Goal: Transaction & Acquisition: Purchase product/service

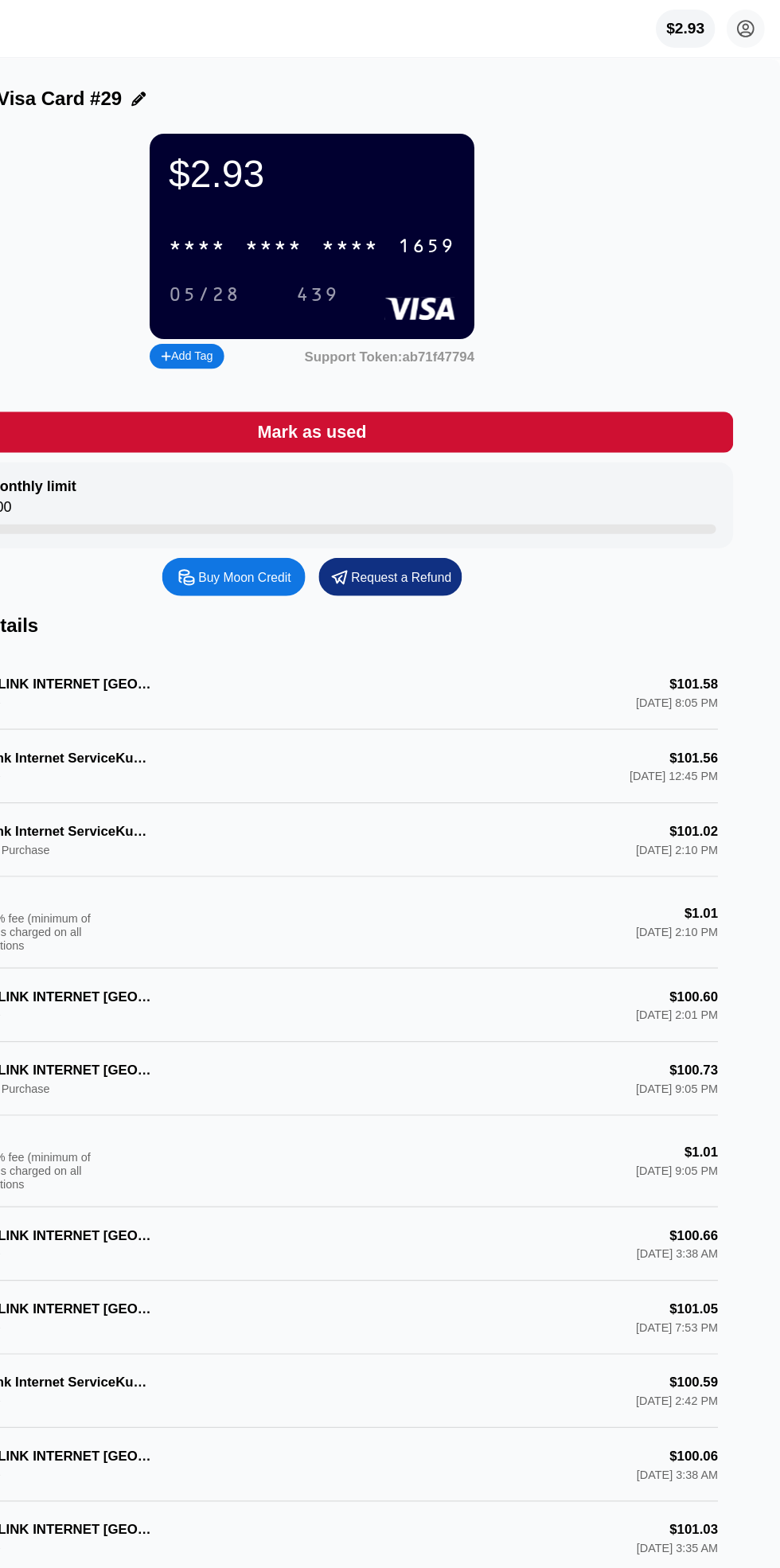
click at [751, 25] on icon at bounding box center [752, 24] width 9 height 9
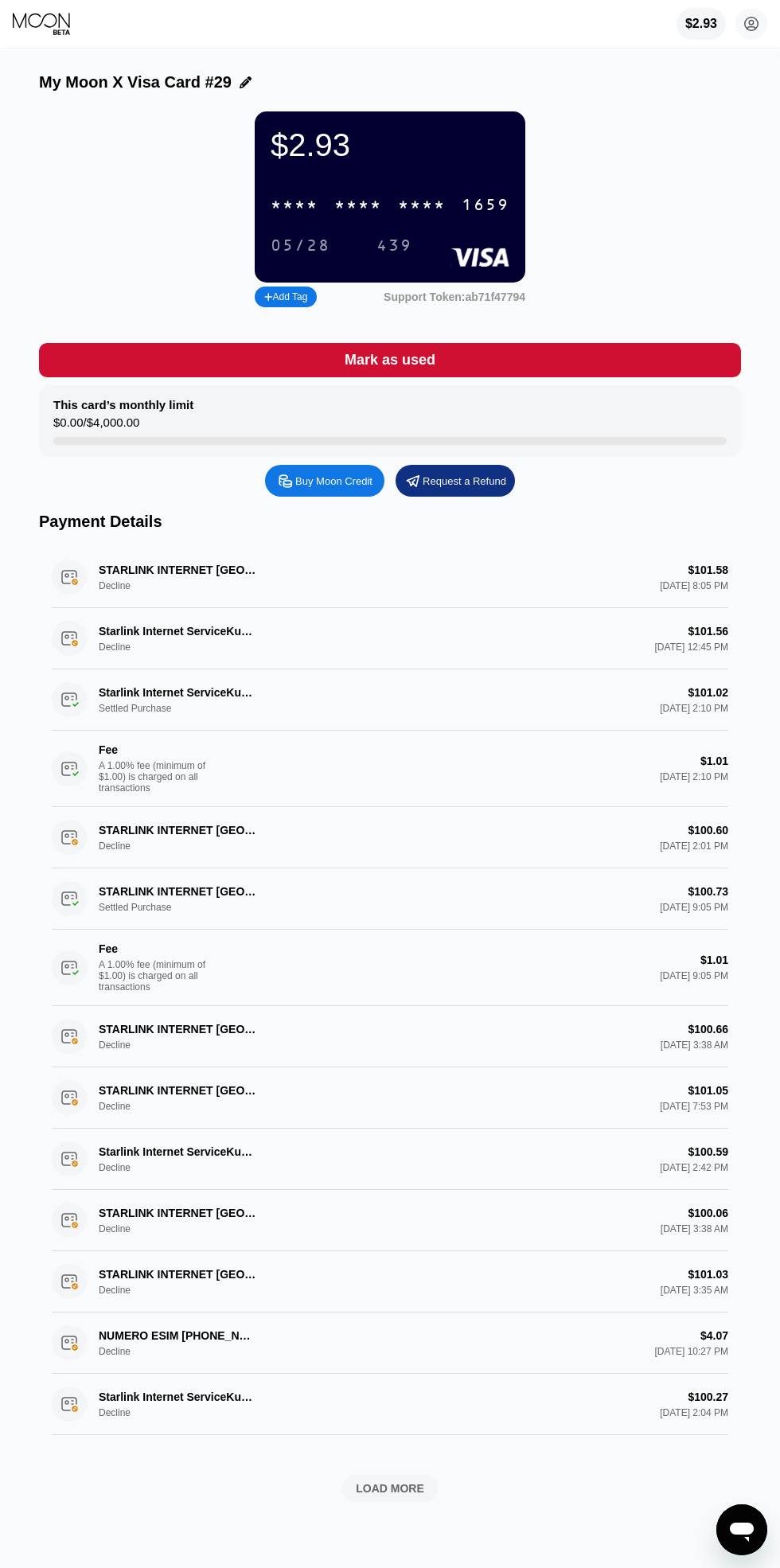
click at [751, 24] on circle at bounding box center [751, 23] width 32 height 32
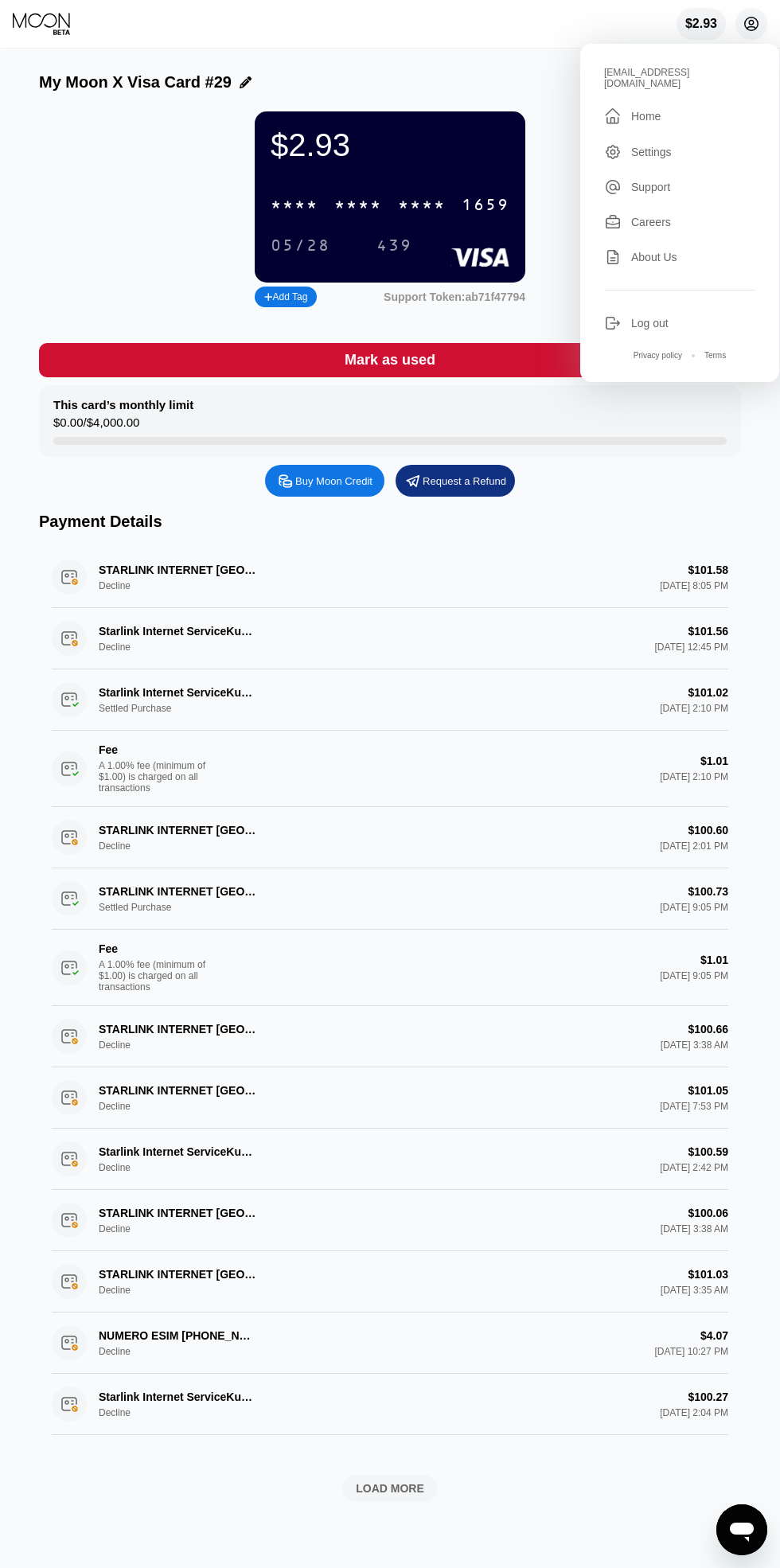
click at [670, 108] on div " Home" at bounding box center [679, 116] width 151 height 19
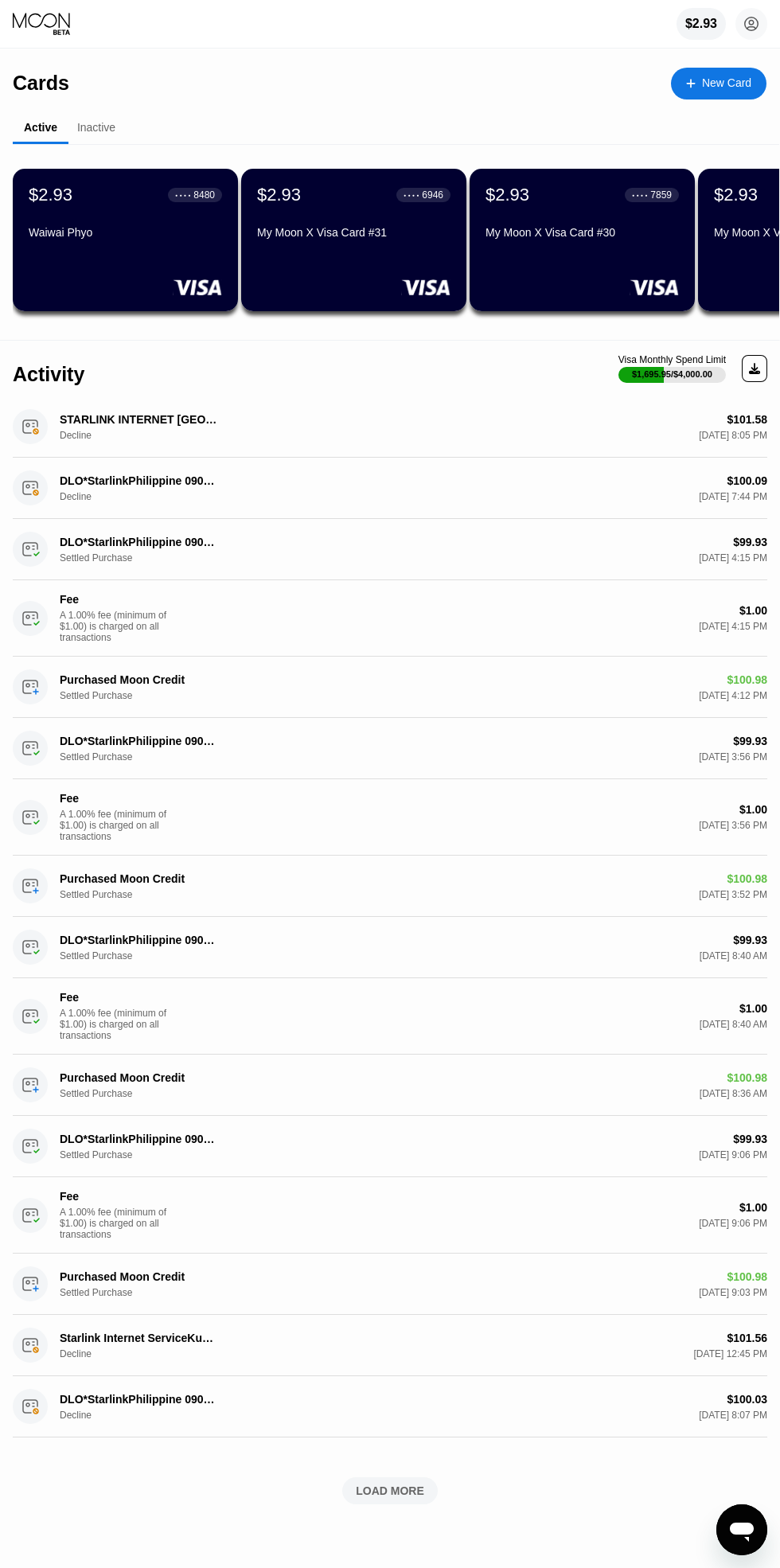
click at [701, 24] on div "$2.93" at bounding box center [700, 23] width 32 height 15
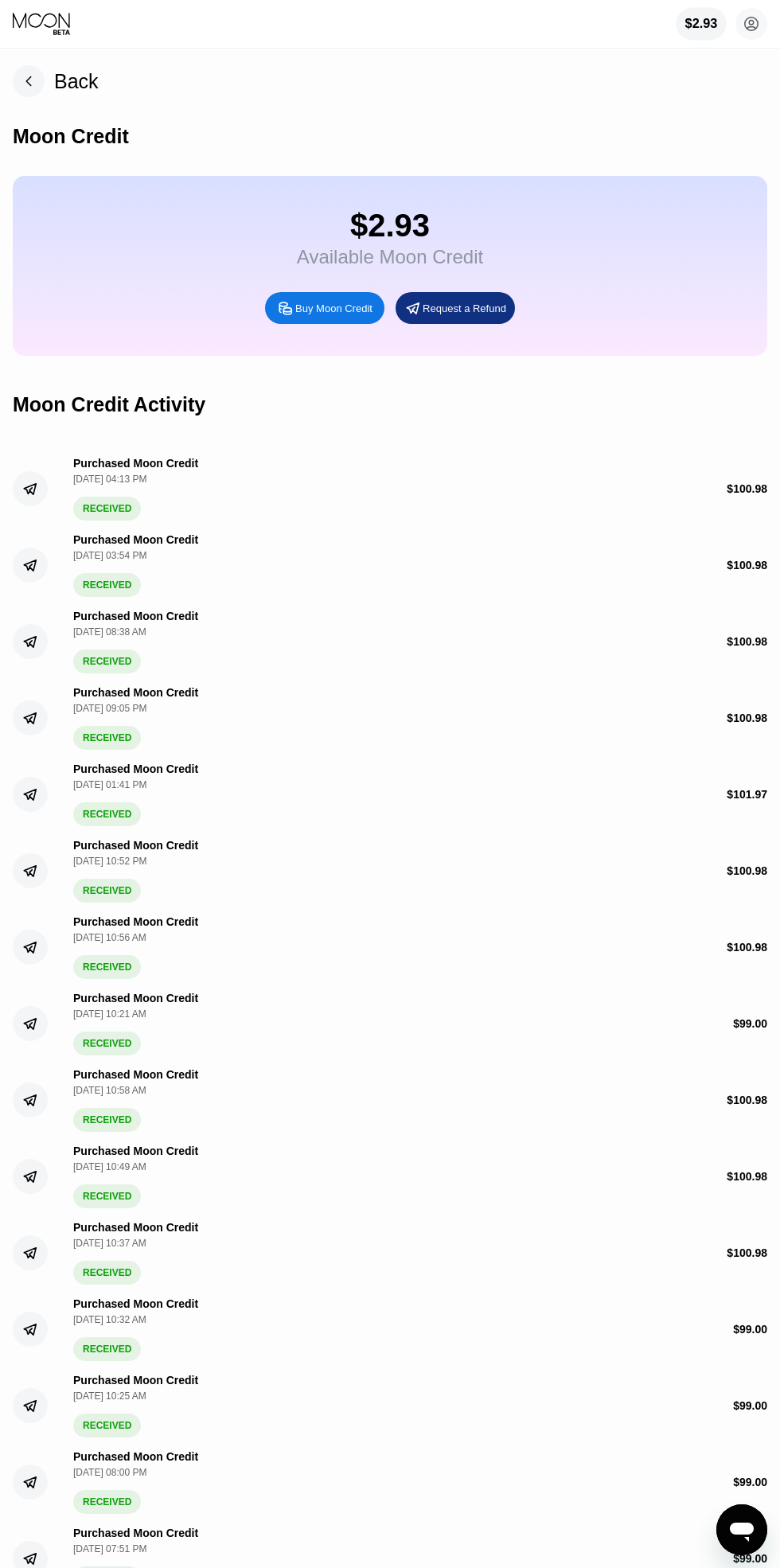
click at [343, 309] on div "Buy Moon Credit" at bounding box center [334, 308] width 77 height 14
type input "0"
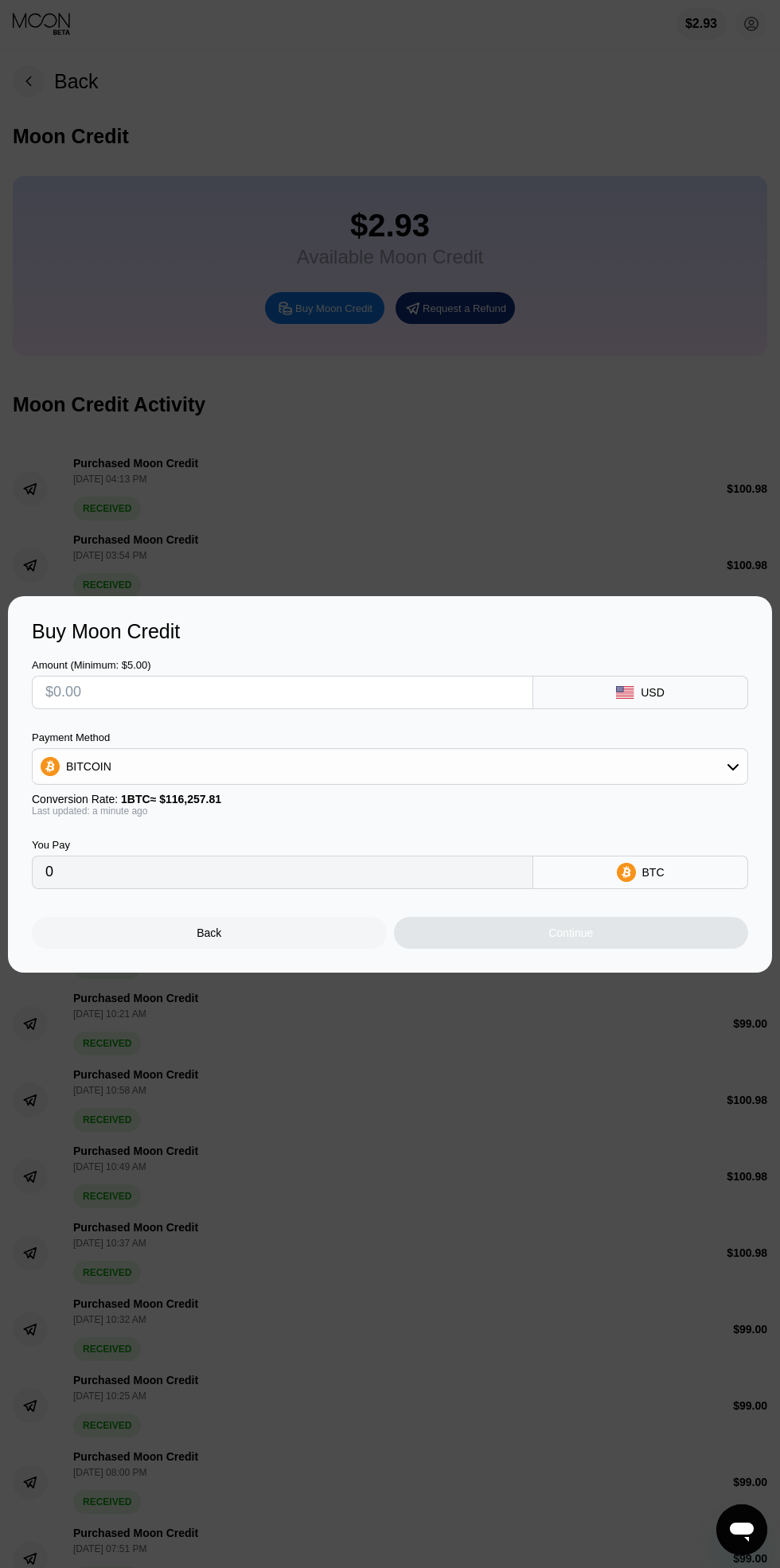
click at [269, 692] on input "text" at bounding box center [283, 692] width 474 height 32
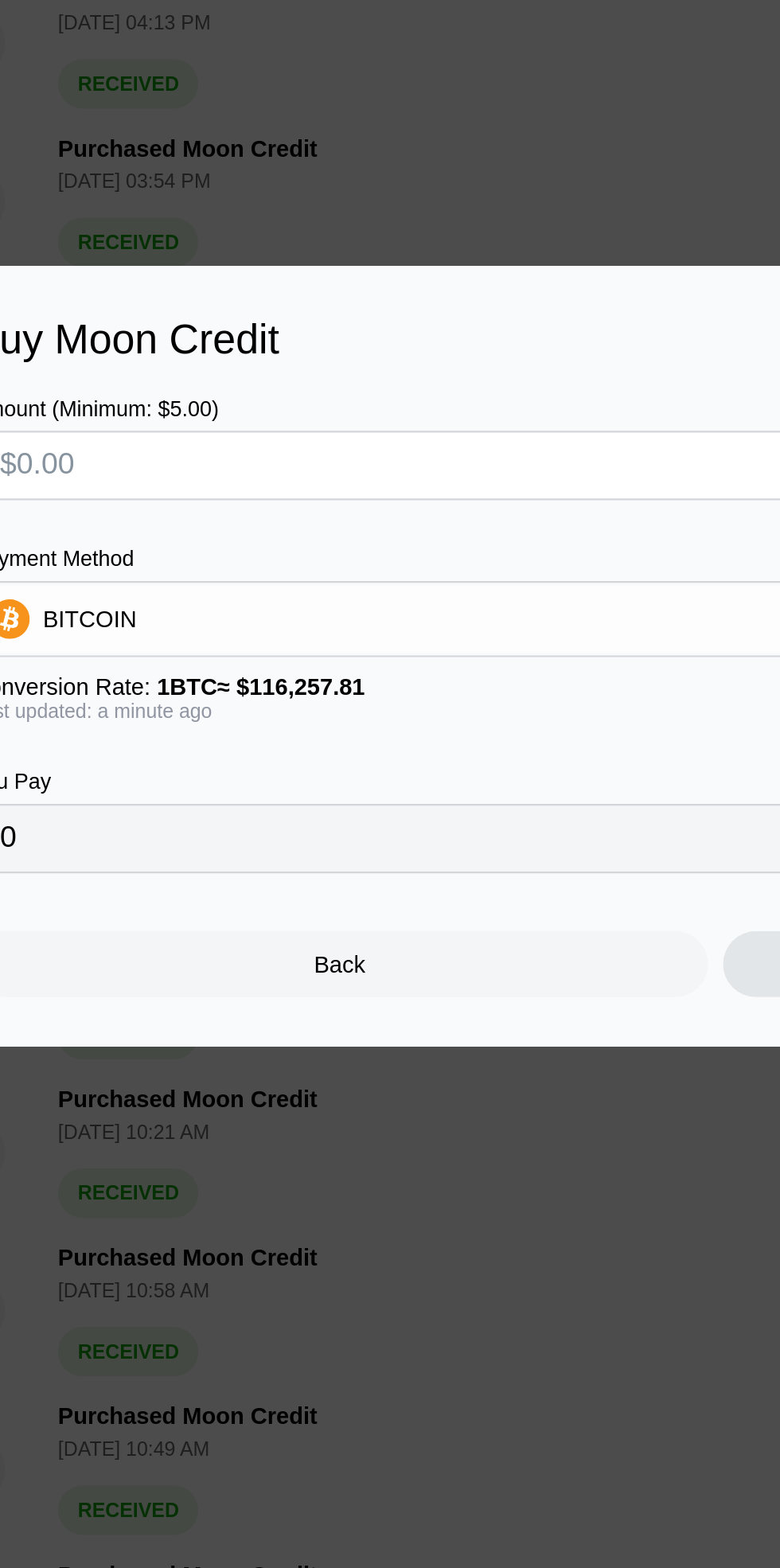
type input "$1"
type input "0.00000861"
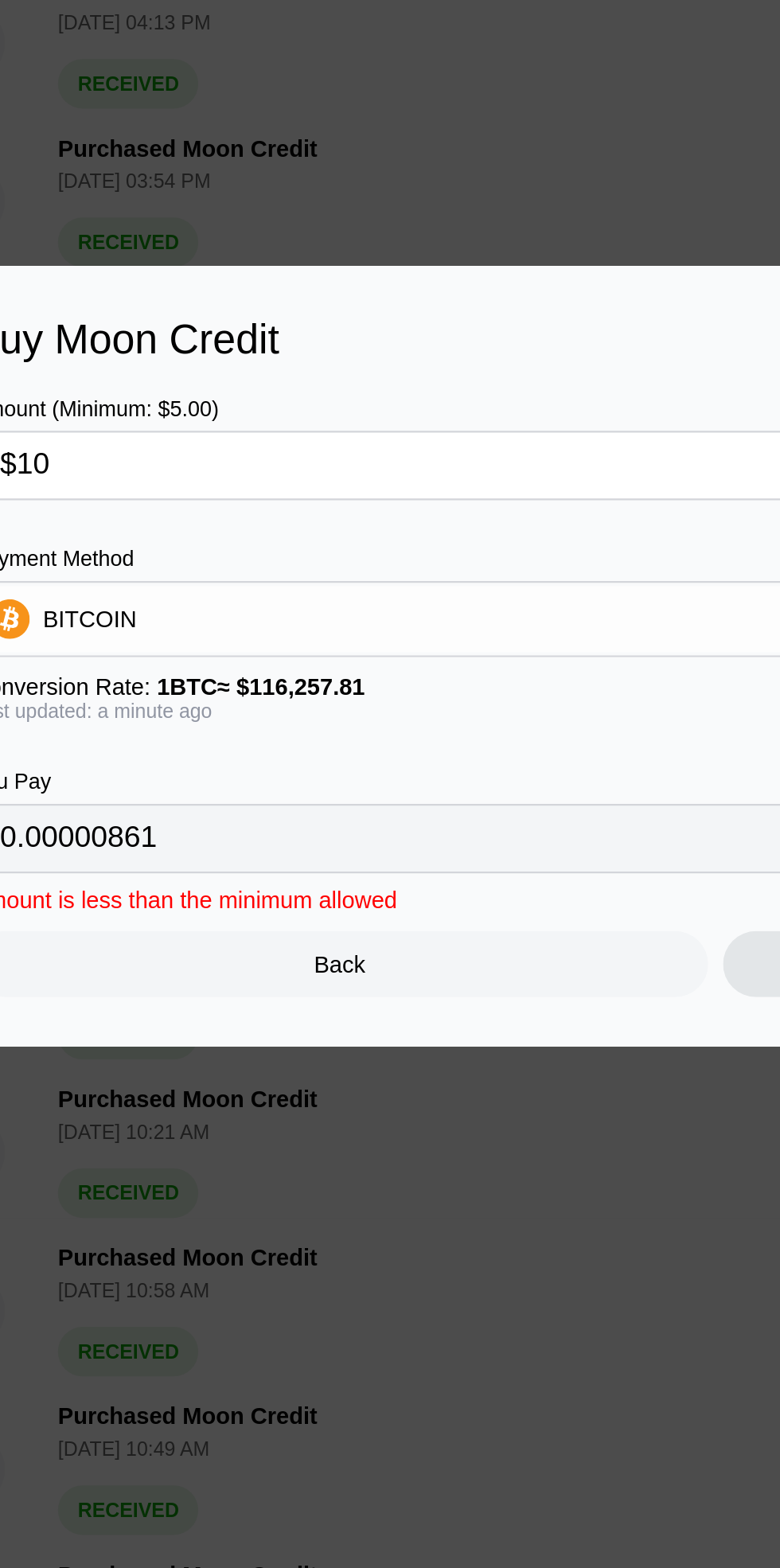
type input "$100"
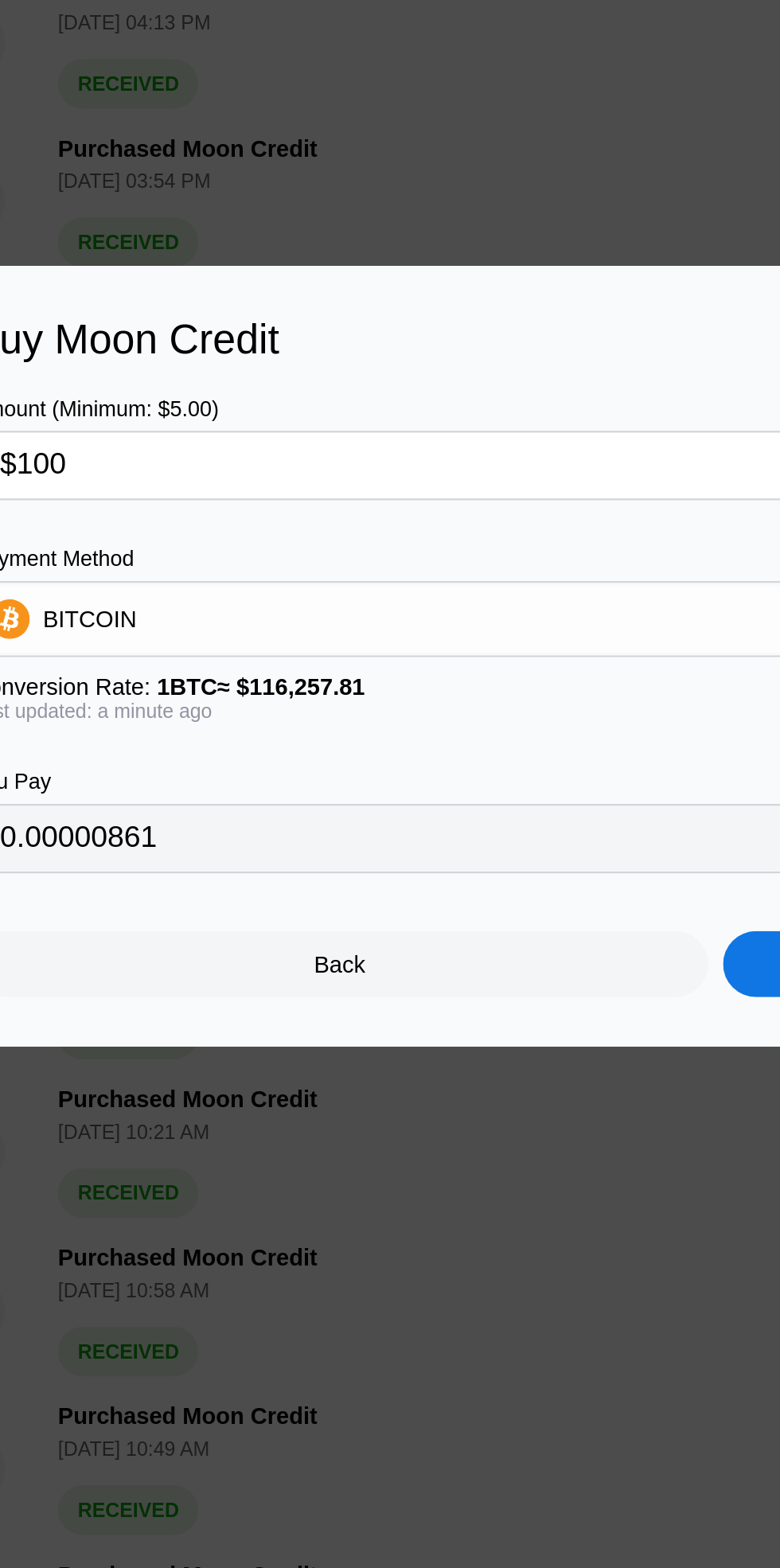
type input "0.00086016"
type input "$100.98"
click at [257, 755] on div "BITCOIN" at bounding box center [390, 766] width 715 height 32
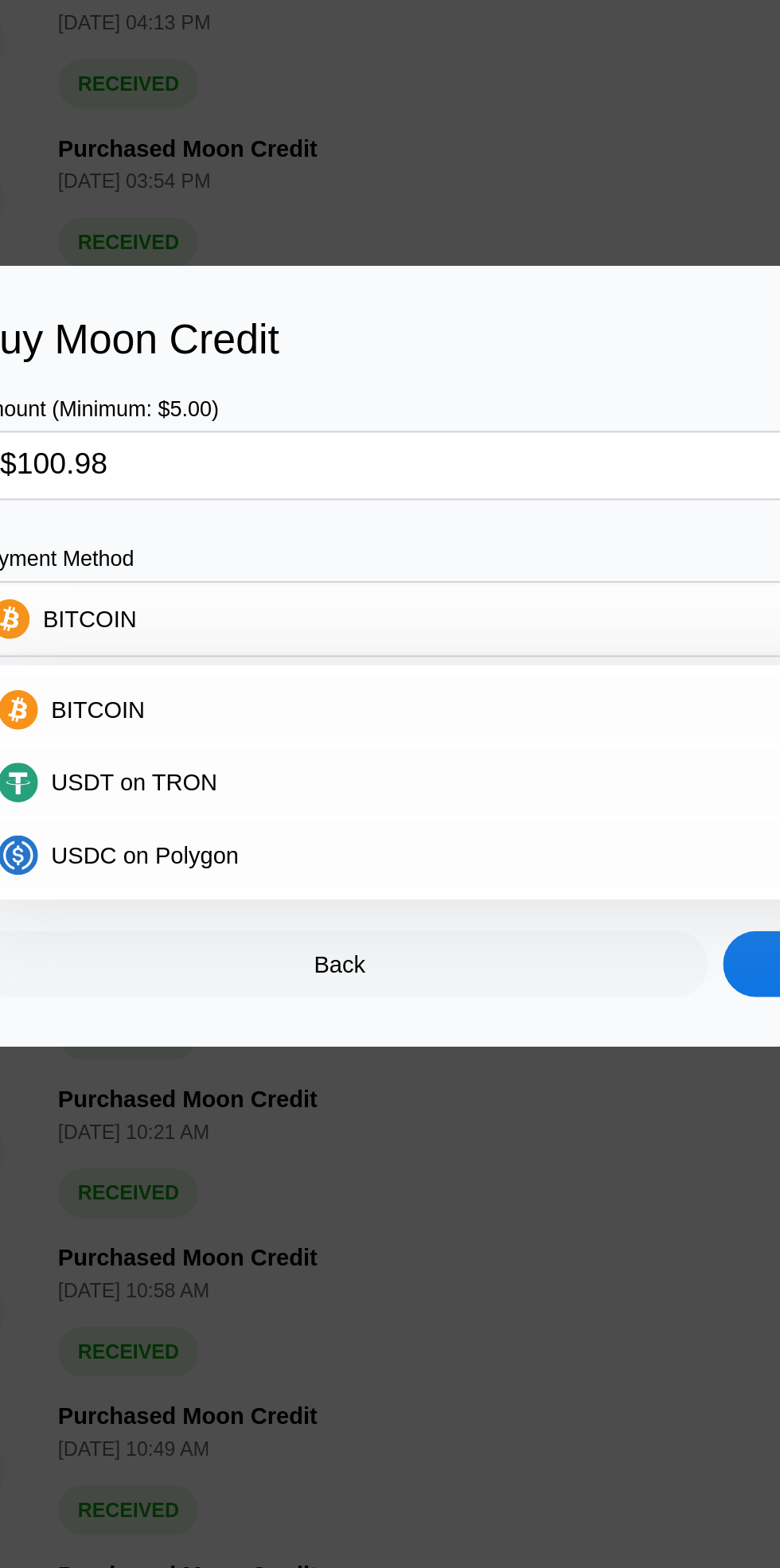
click at [222, 838] on div "USDT on TRON" at bounding box center [390, 845] width 706 height 32
type input "102.00"
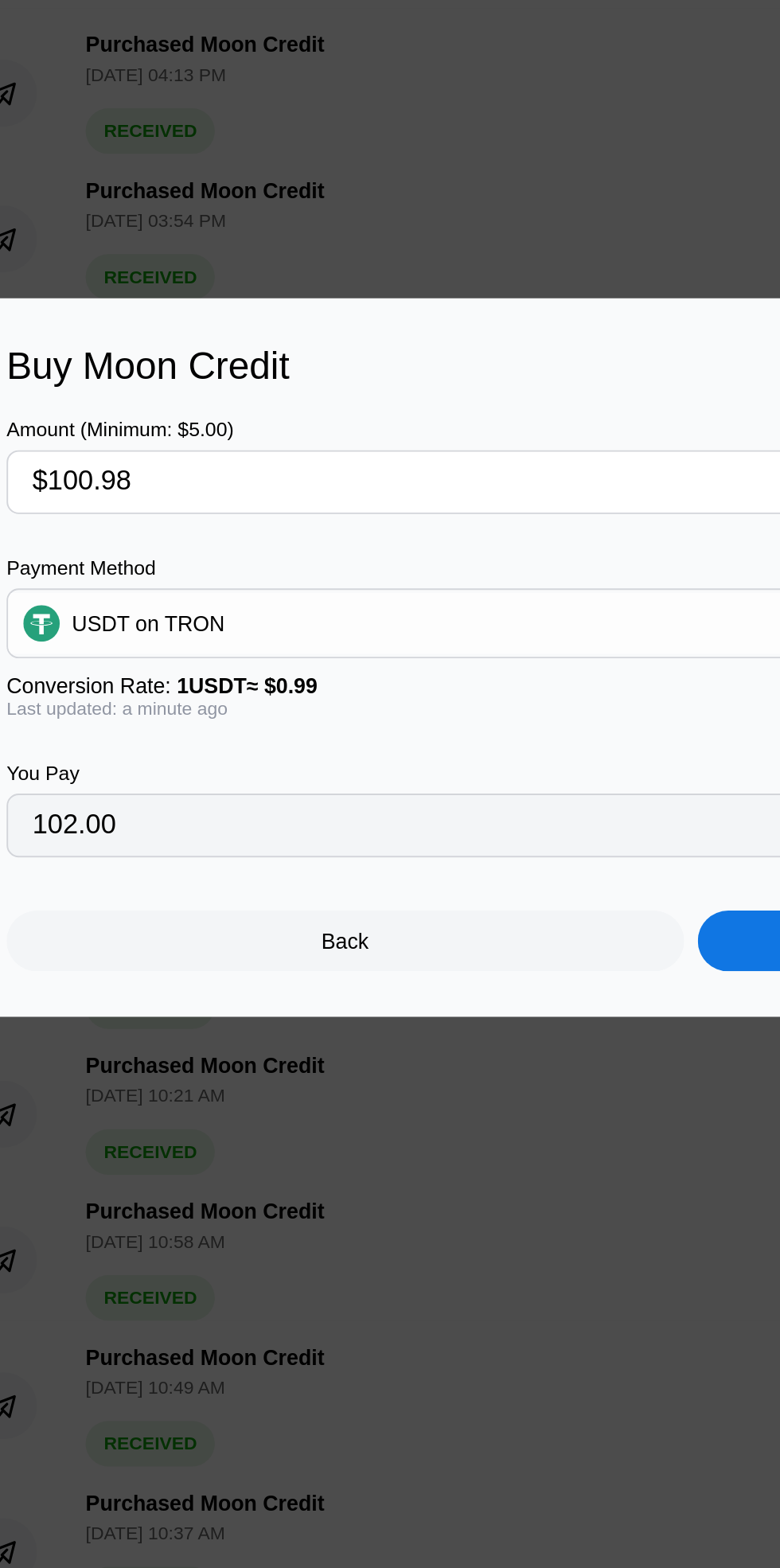
click at [418, 932] on div "Continue" at bounding box center [570, 932] width 355 height 32
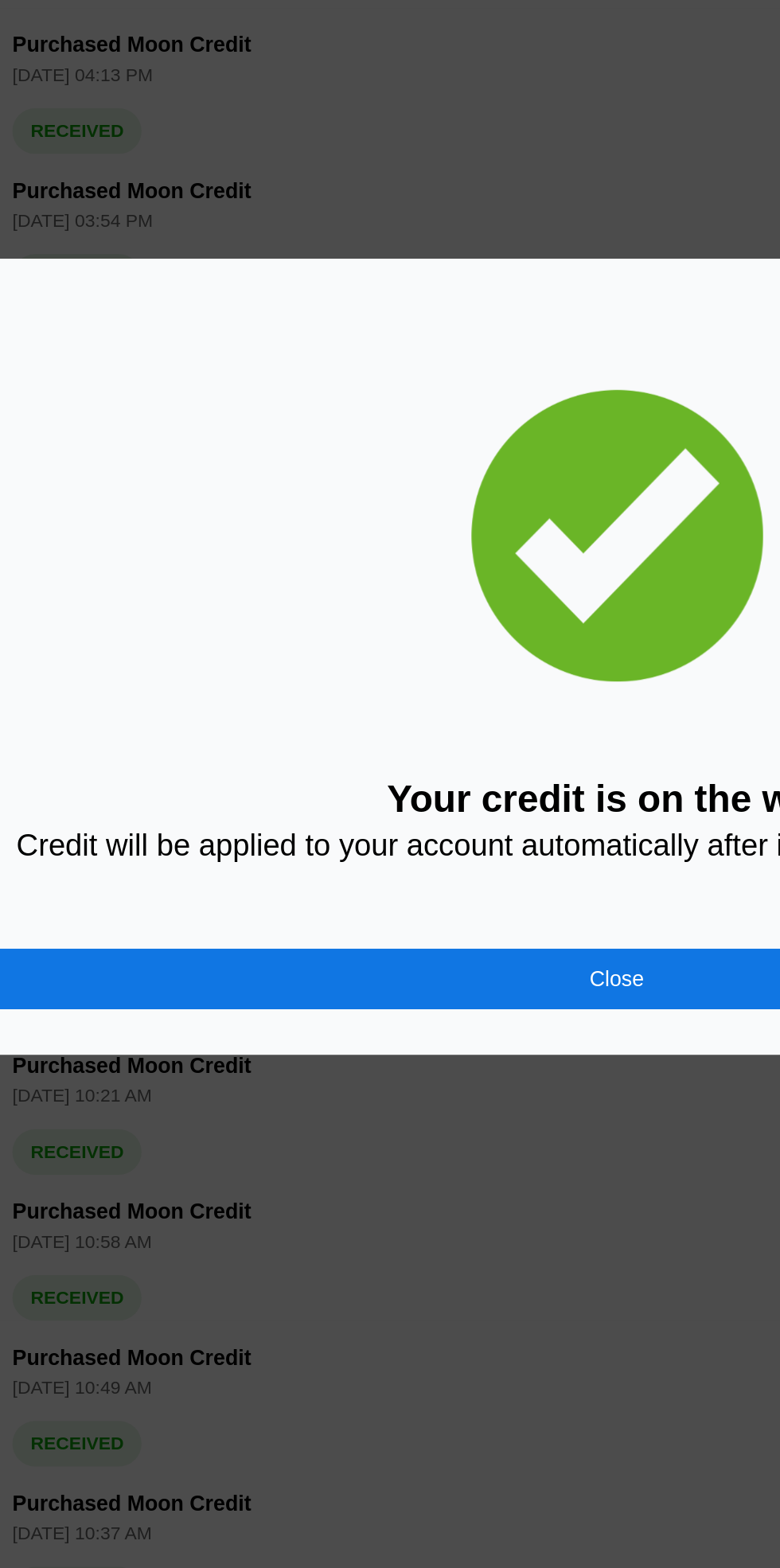
click at [294, 963] on div "Close" at bounding box center [390, 952] width 716 height 32
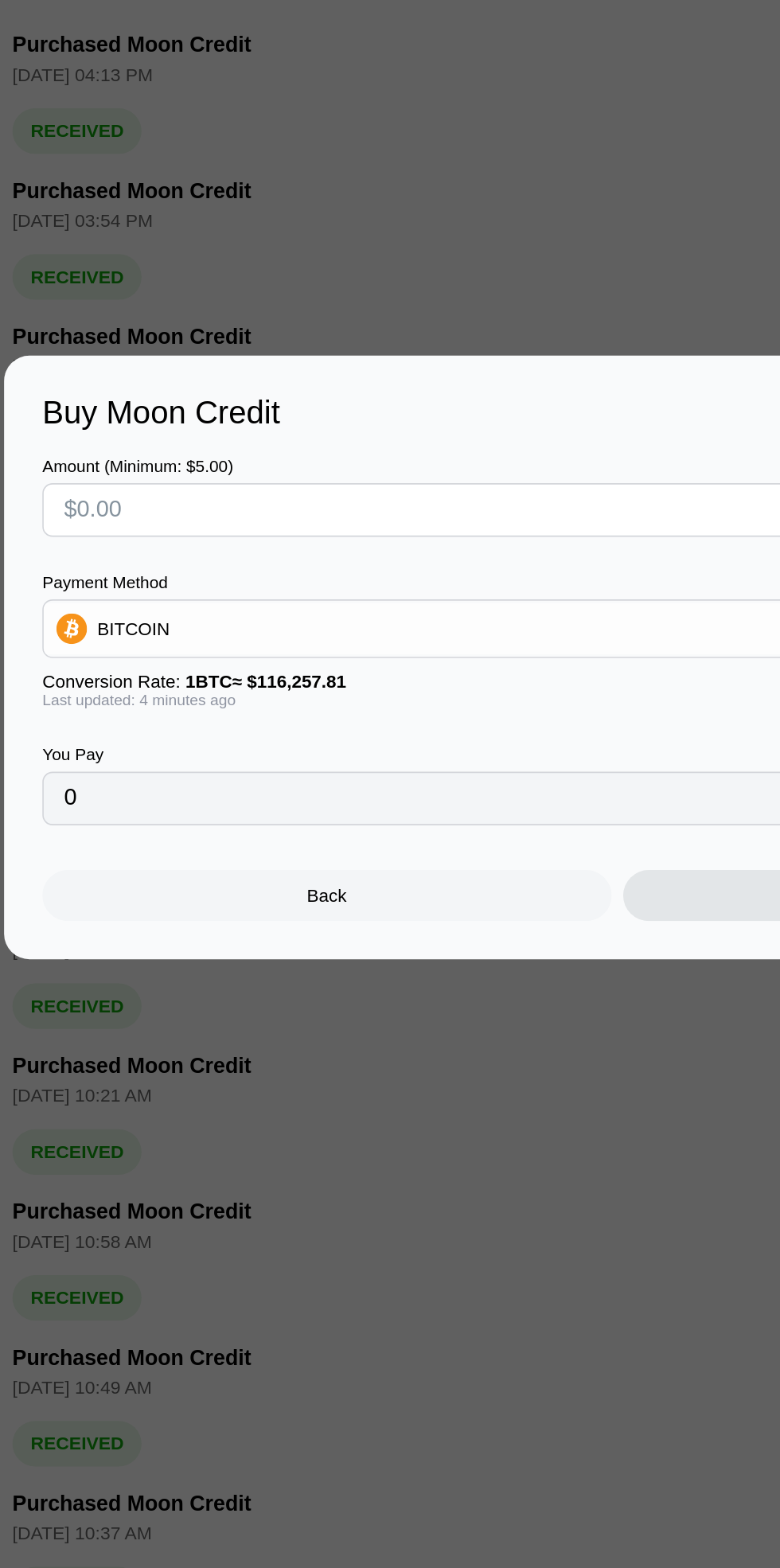
type input "0"
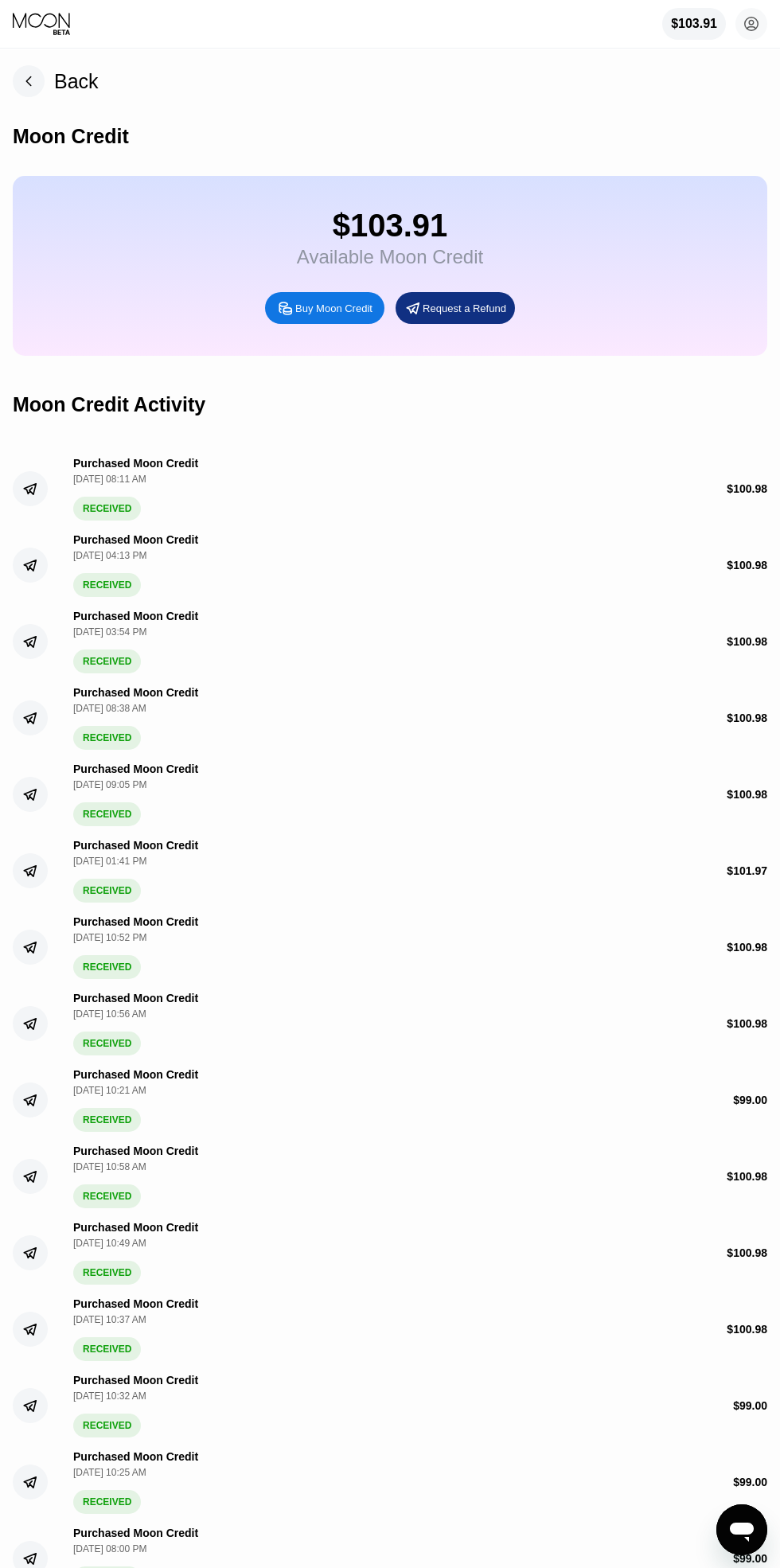
click at [745, 24] on circle at bounding box center [751, 23] width 32 height 32
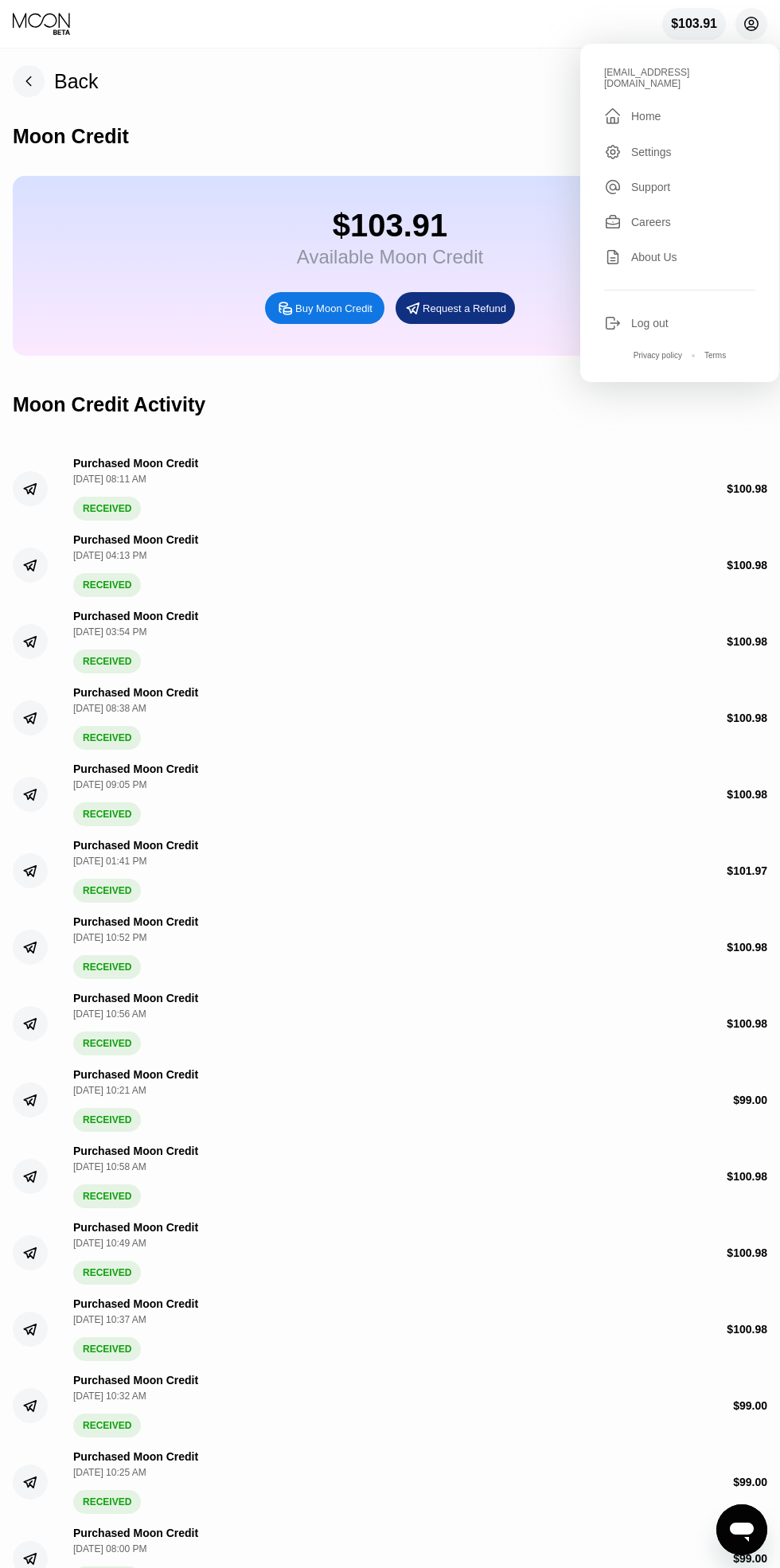
click at [669, 109] on div " Home" at bounding box center [679, 116] width 151 height 19
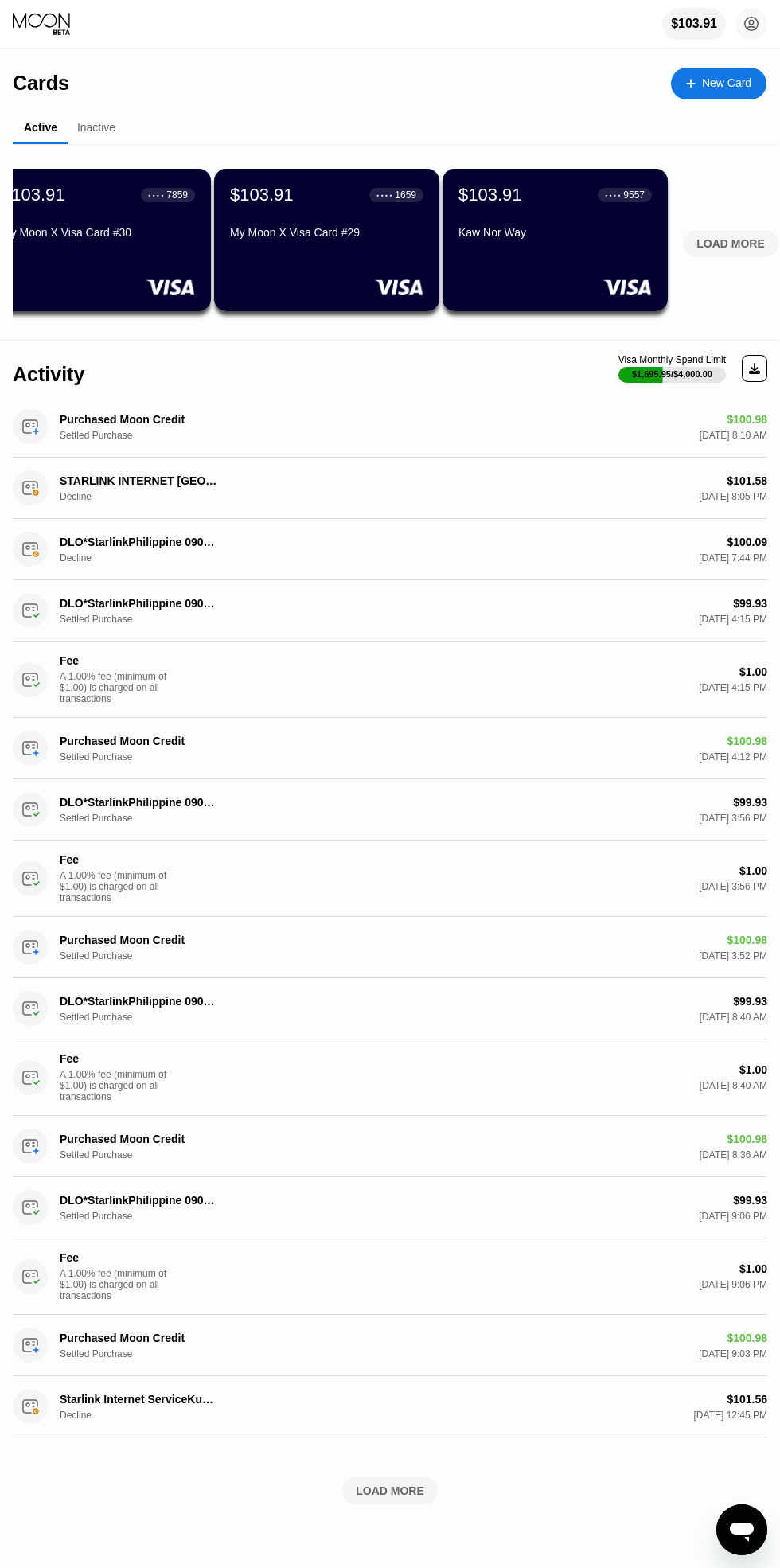
scroll to position [0, 495]
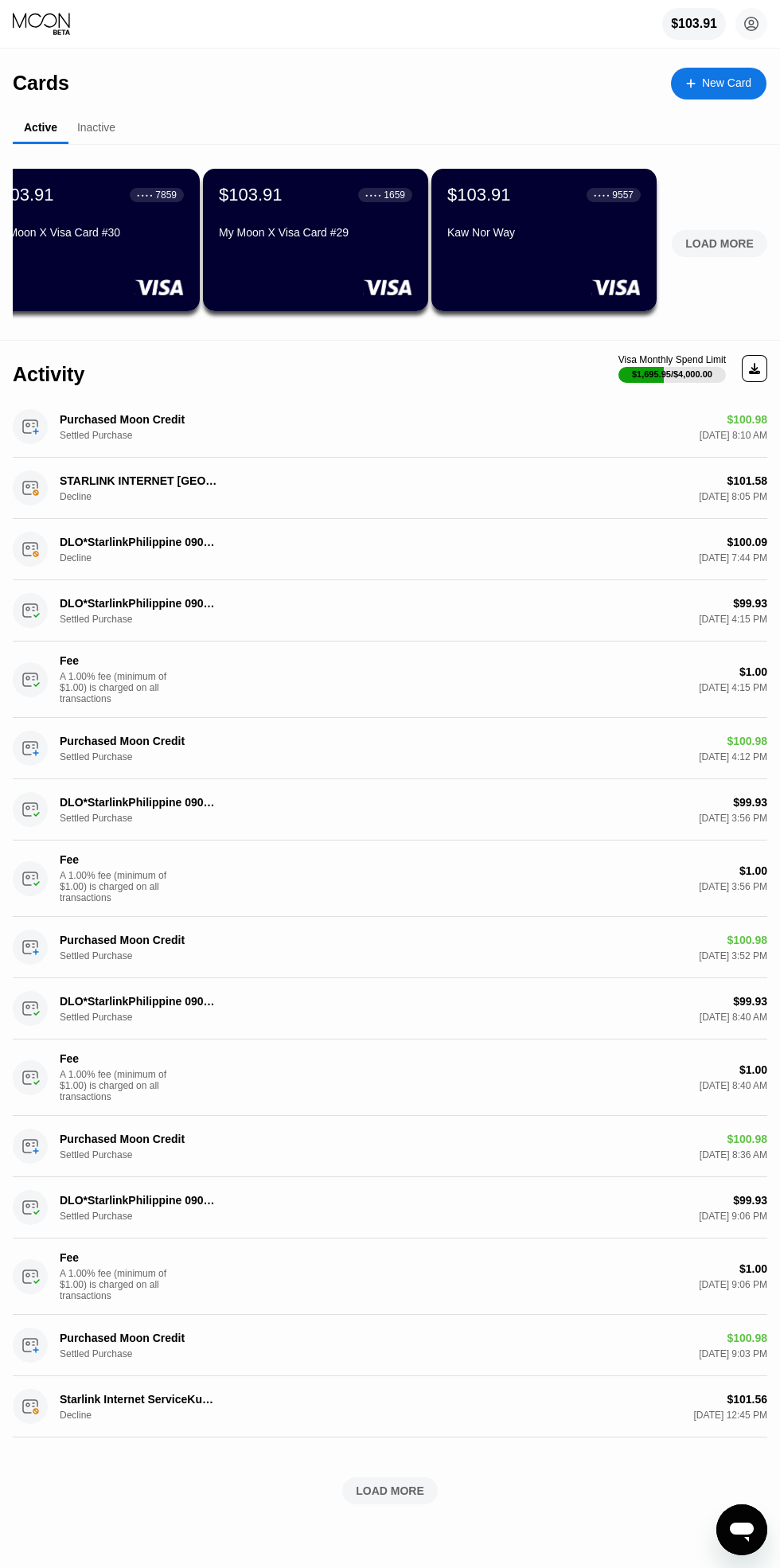
click at [724, 242] on div "LOAD MORE" at bounding box center [719, 243] width 69 height 15
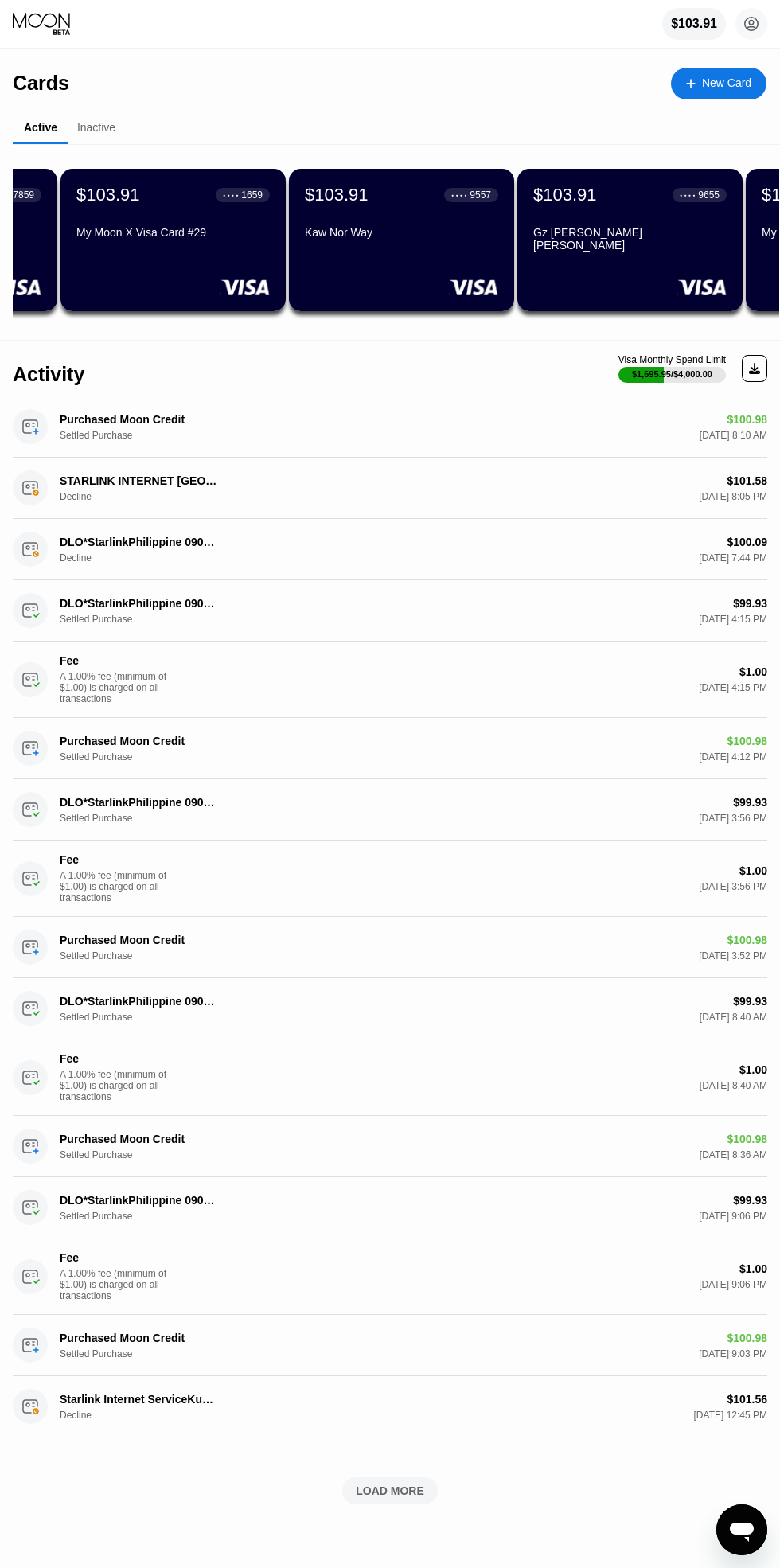
scroll to position [0, 1636]
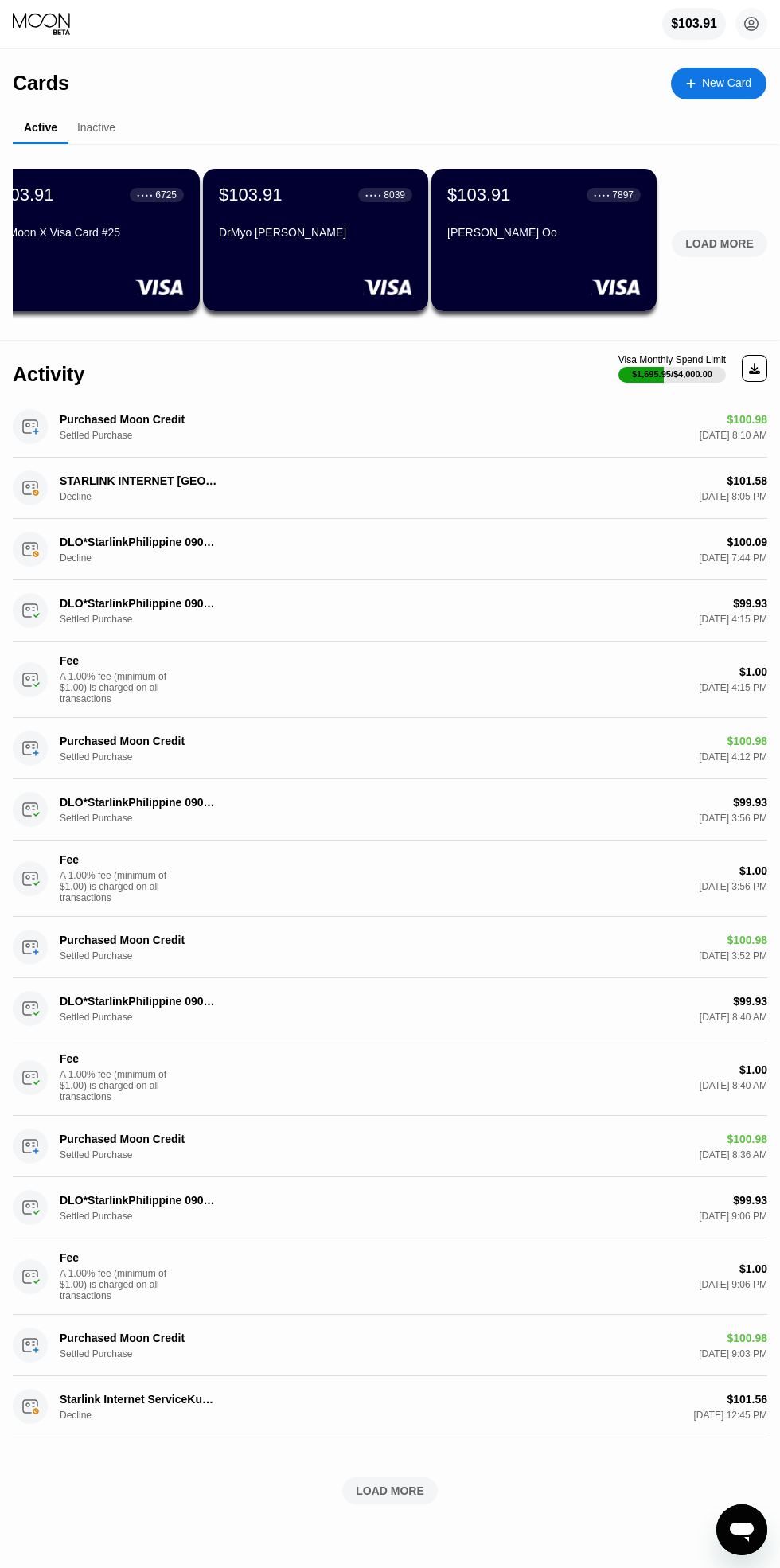
click at [716, 240] on div "LOAD MORE" at bounding box center [719, 243] width 69 height 15
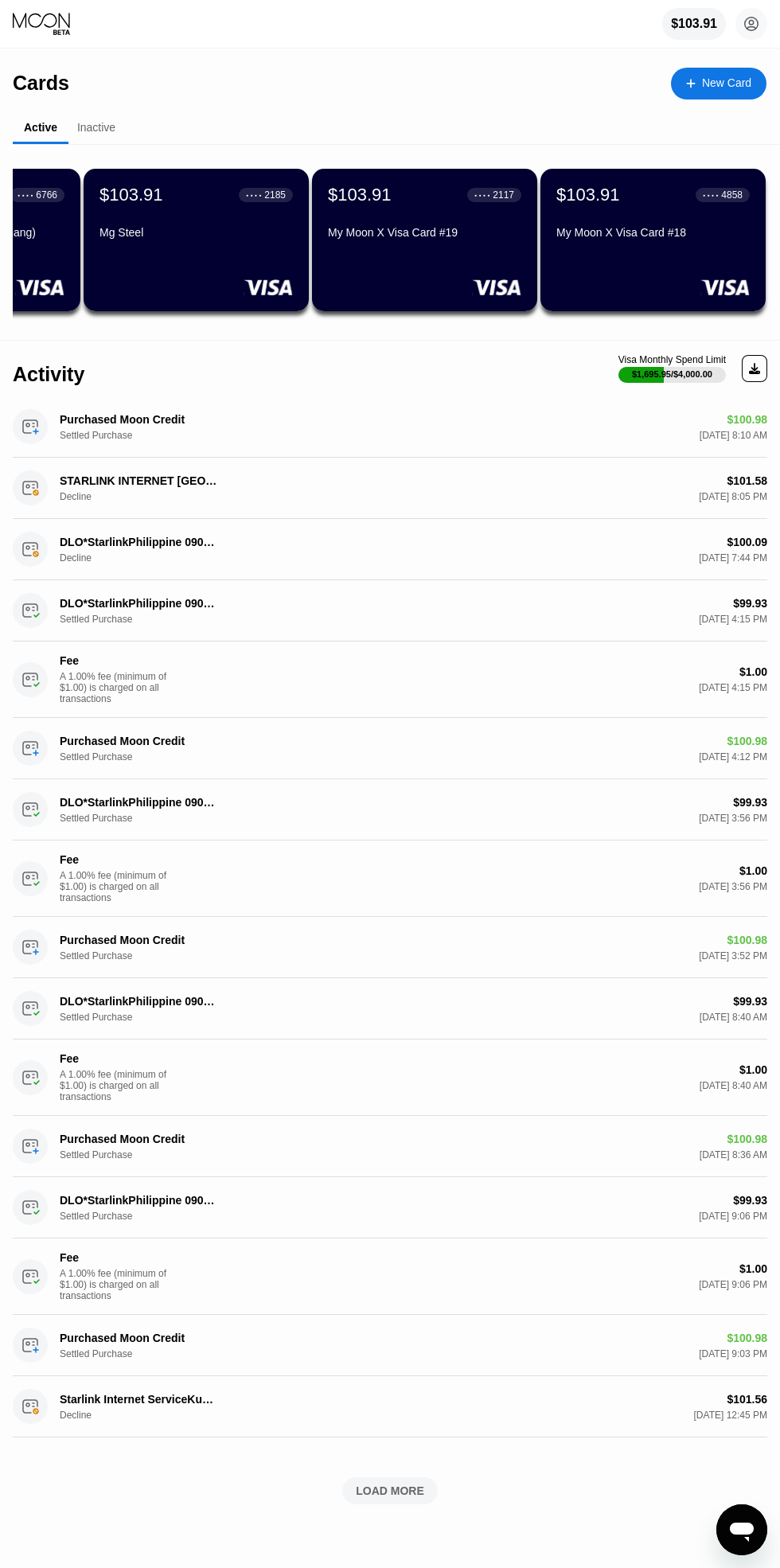
scroll to position [0, 2778]
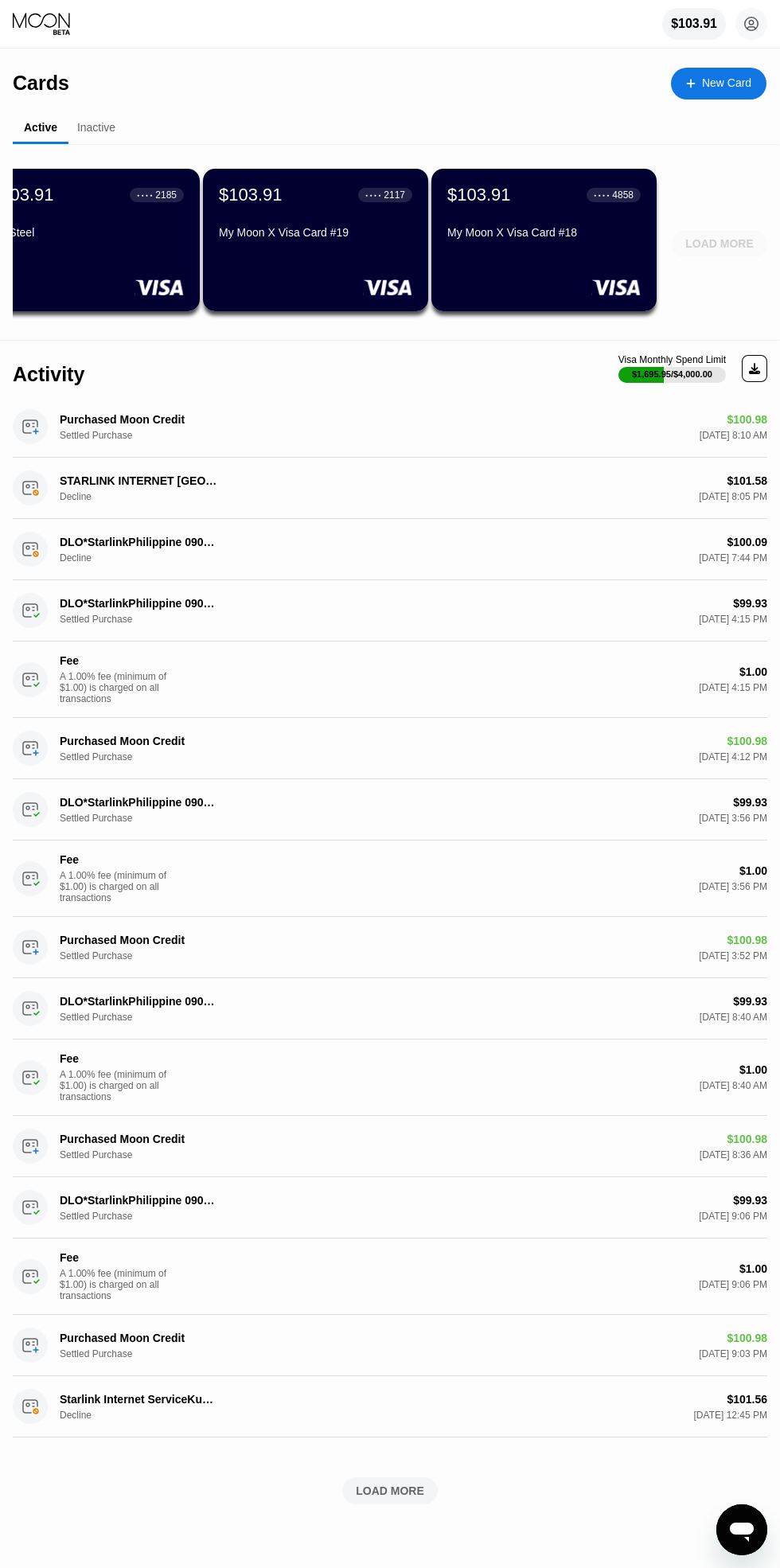
click at [719, 242] on div "LOAD MORE" at bounding box center [719, 243] width 69 height 15
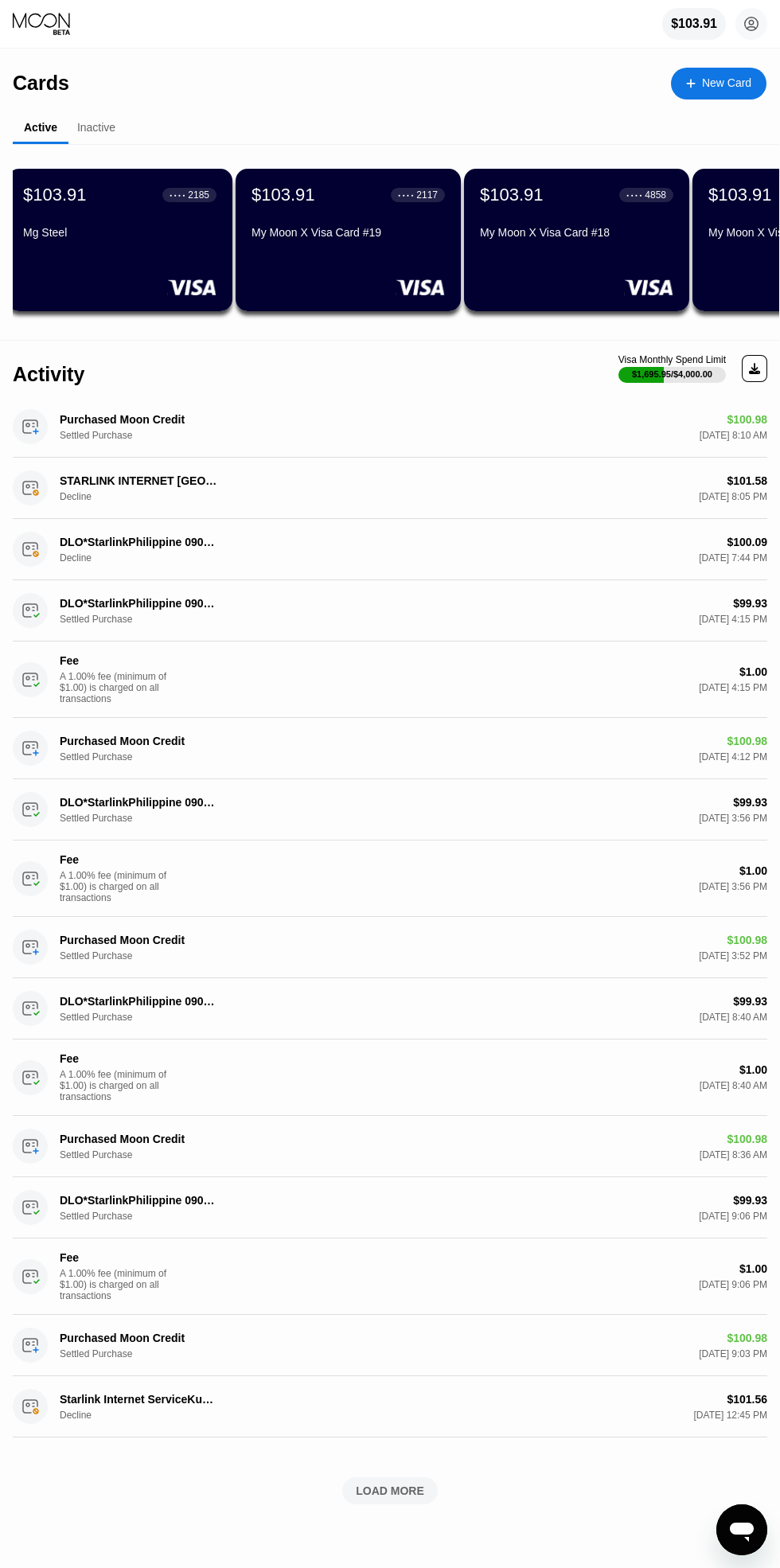
scroll to position [0, 3920]
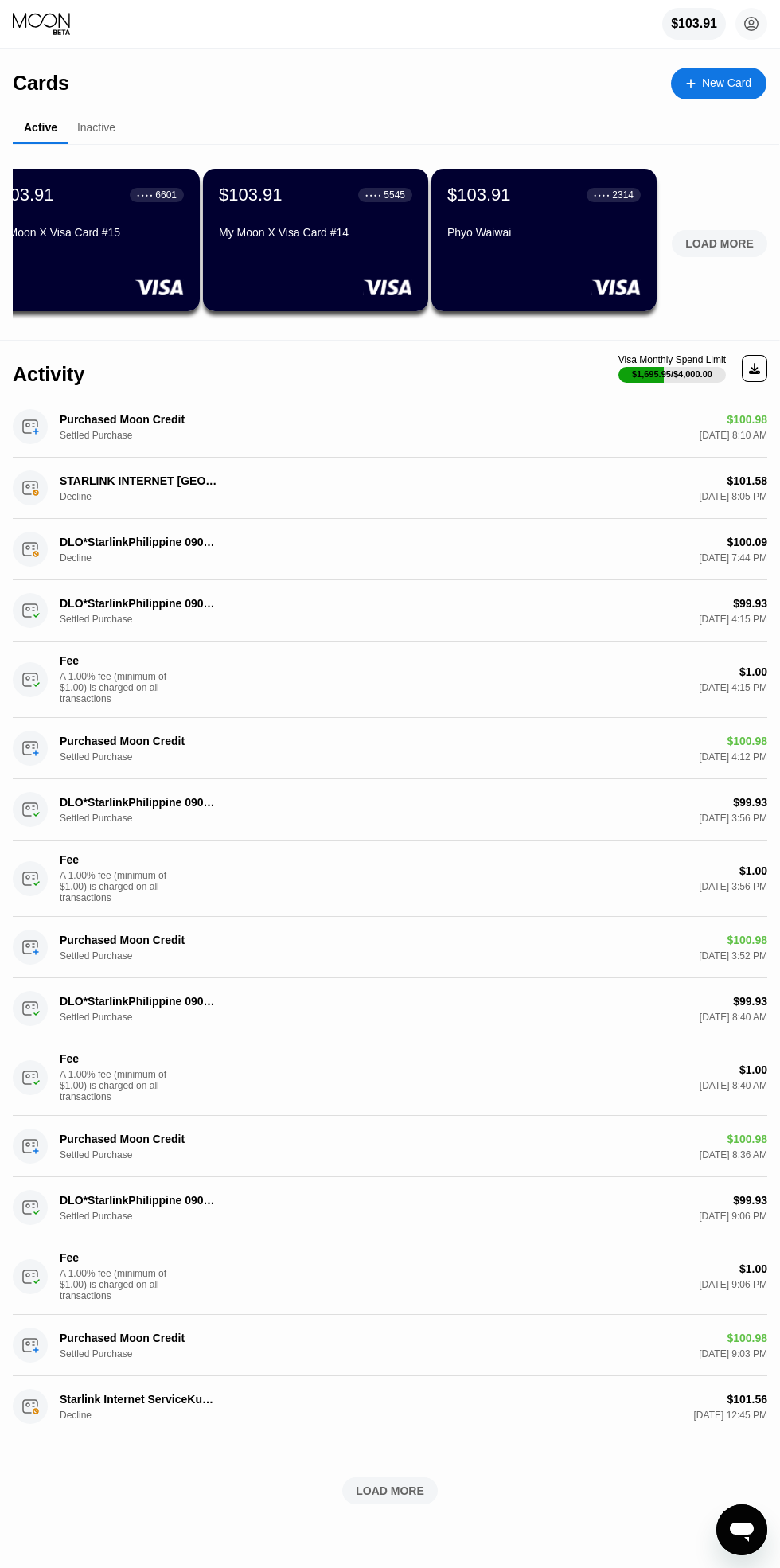
click at [692, 252] on div "LOAD MORE" at bounding box center [719, 243] width 95 height 27
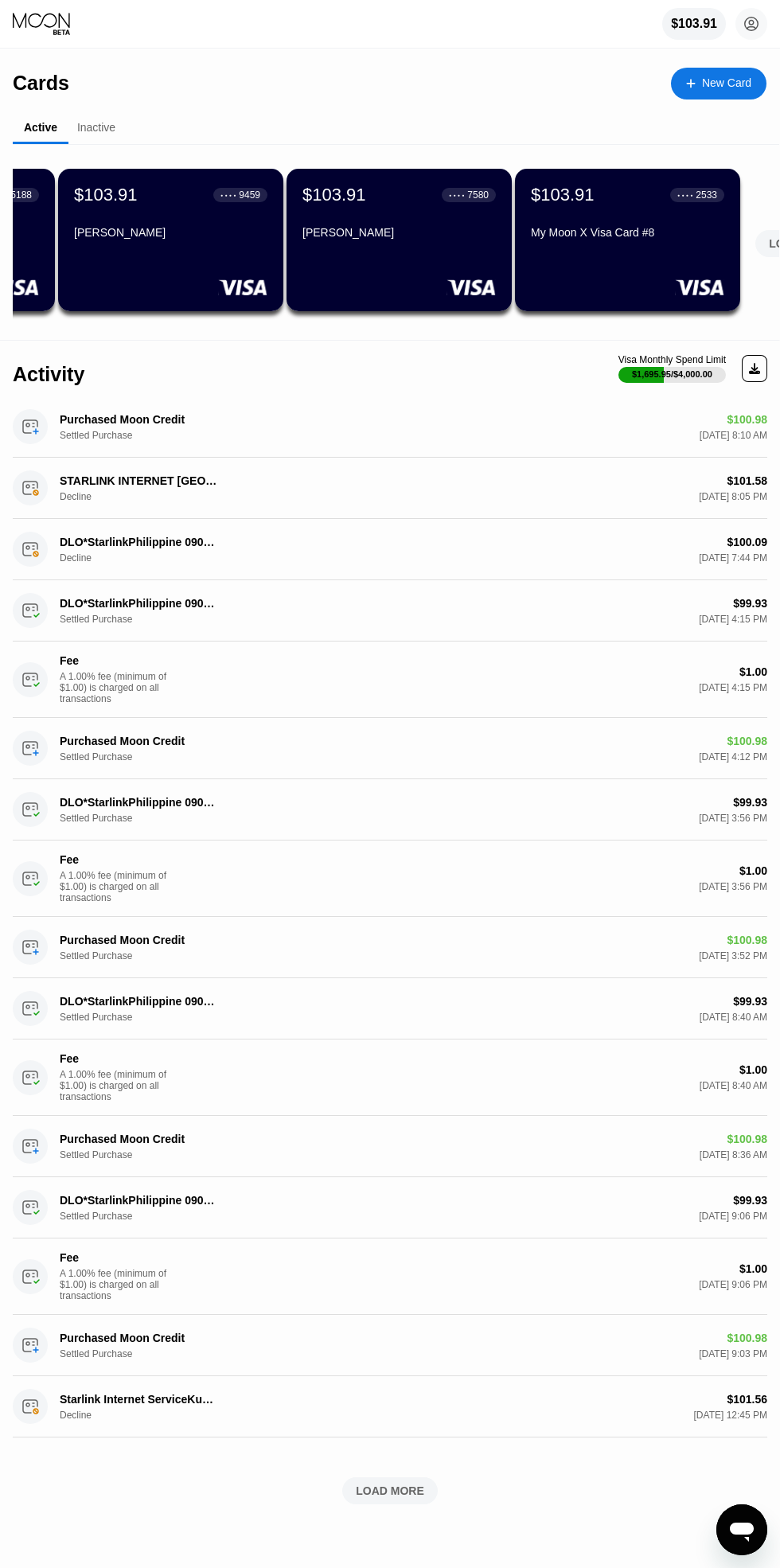
scroll to position [0, 5061]
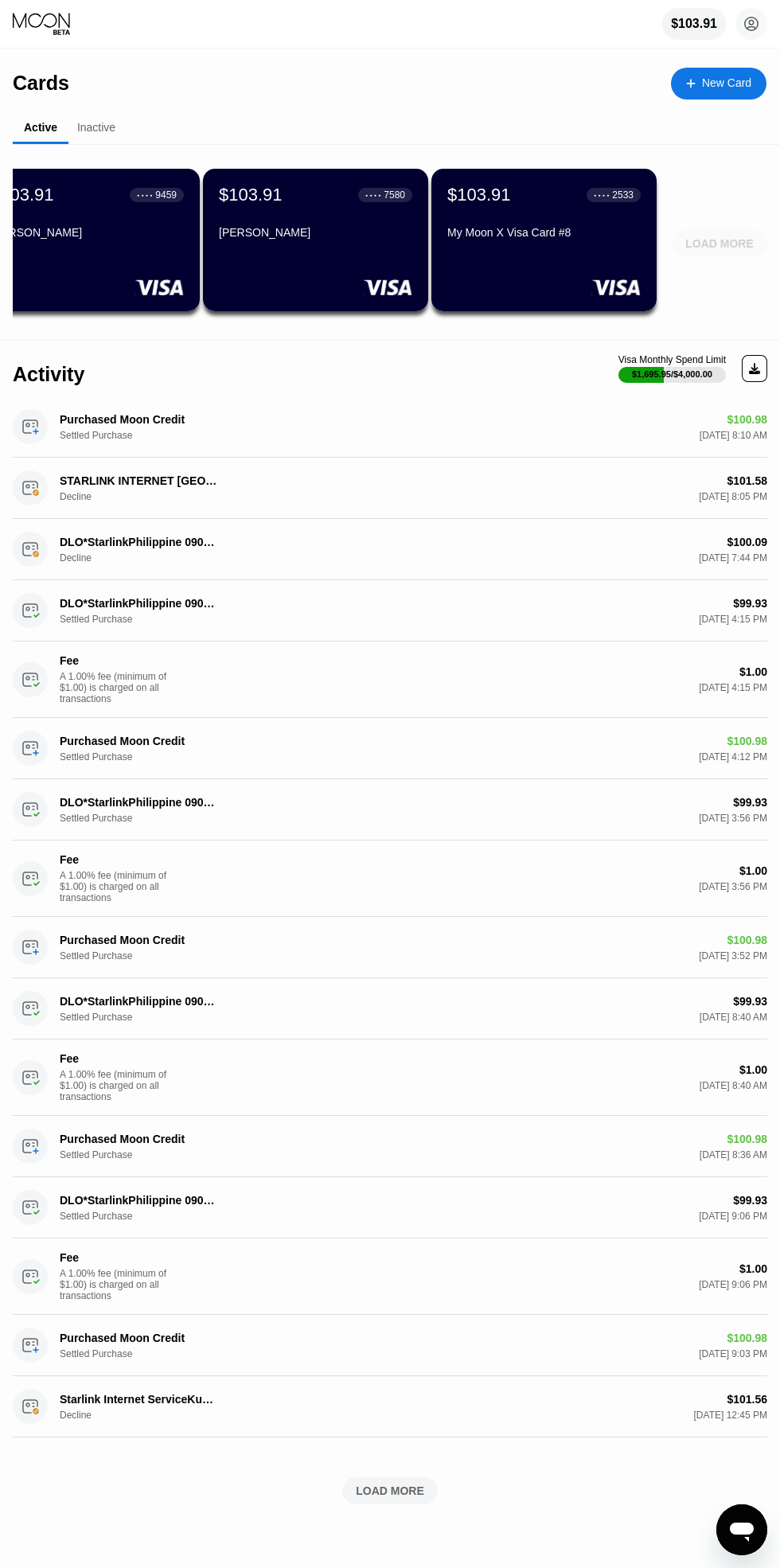
click at [726, 238] on div "LOAD MORE" at bounding box center [719, 243] width 69 height 15
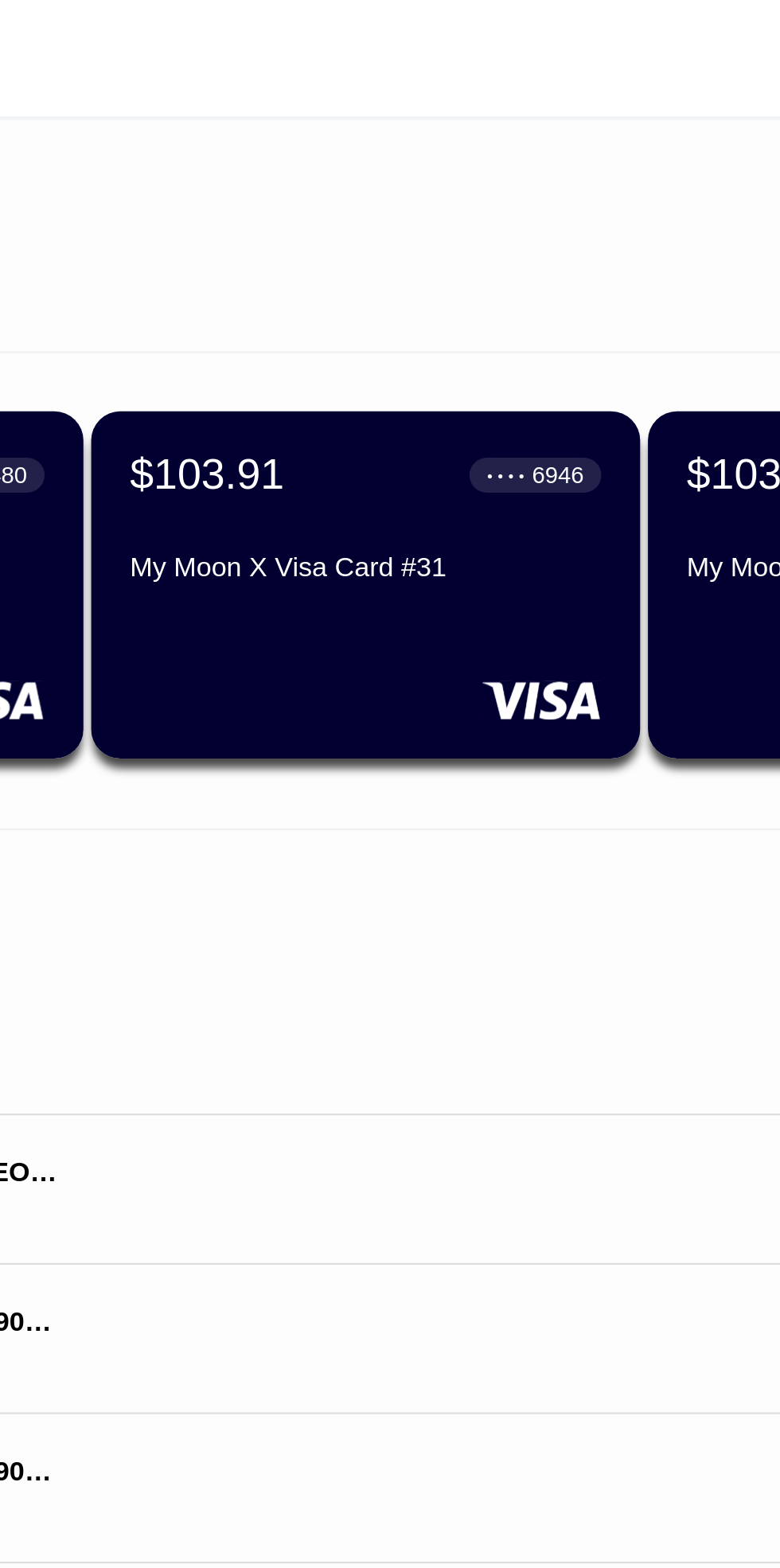
scroll to position [0, 0]
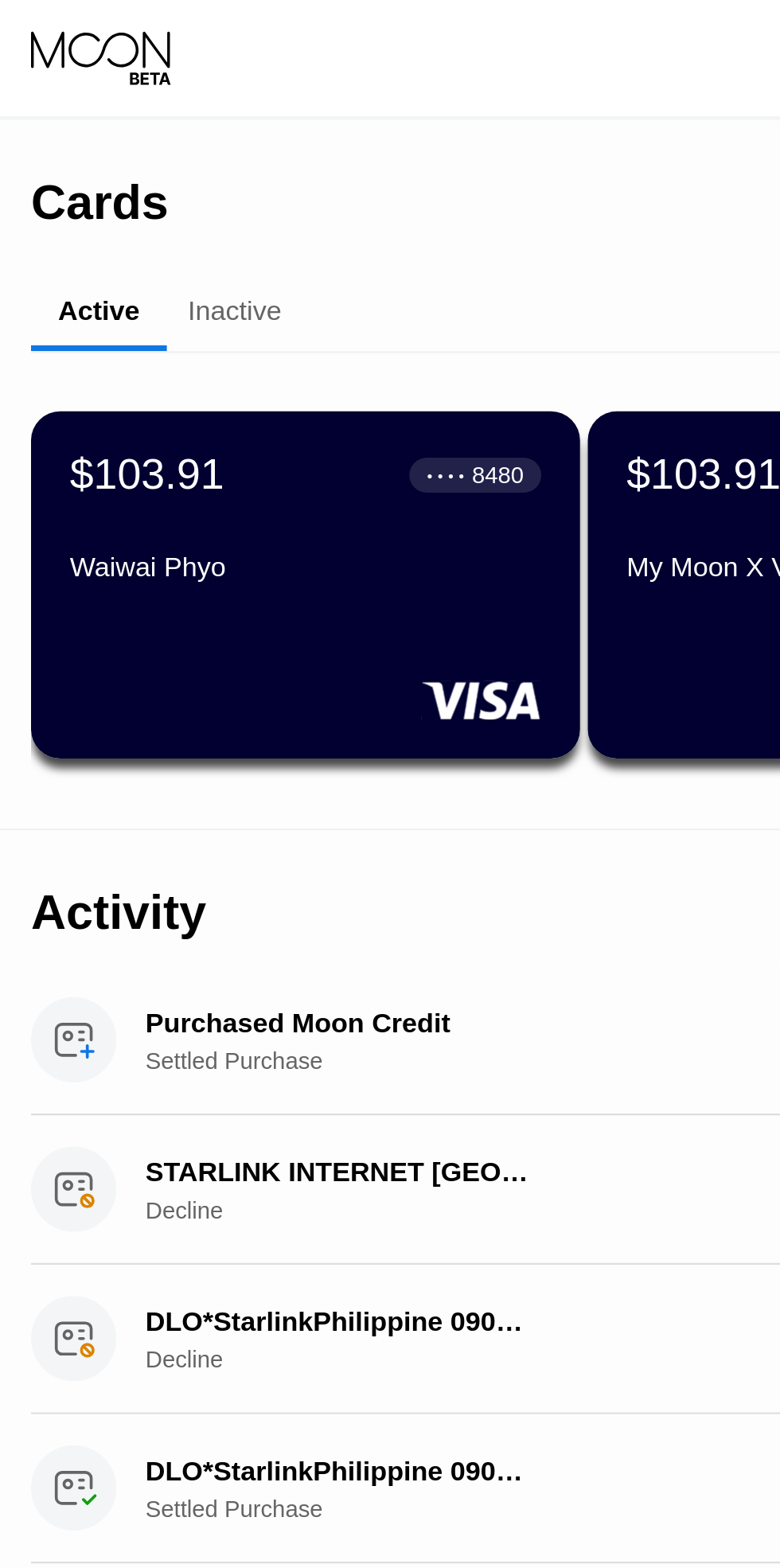
click at [82, 256] on div "$103.91 ● ● ● ● 8480 Waiwai Phyo" at bounding box center [125, 240] width 225 height 143
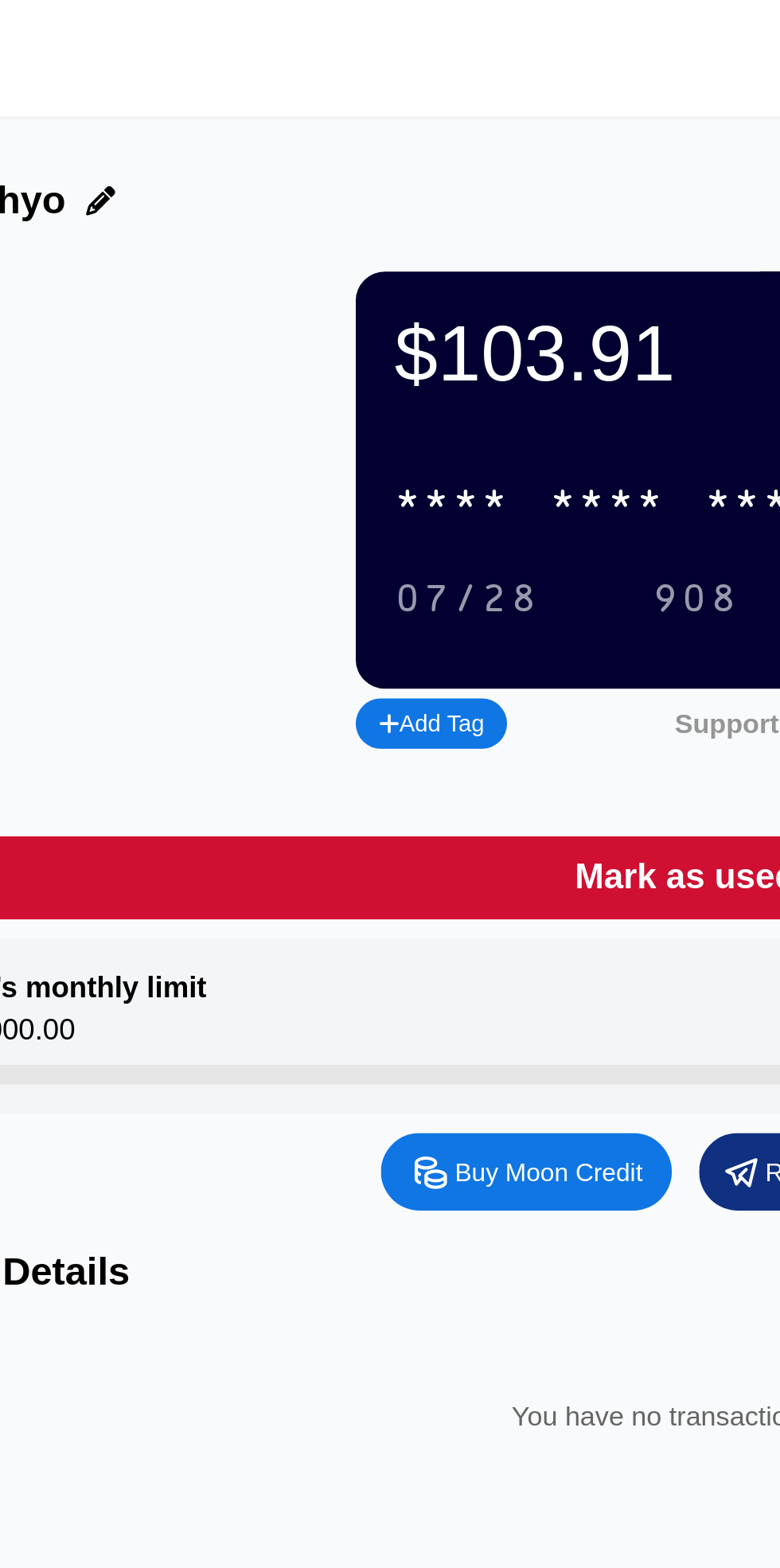
click at [296, 201] on div "* * * *" at bounding box center [295, 205] width 48 height 18
